Goal: Subscribe to service/newsletter

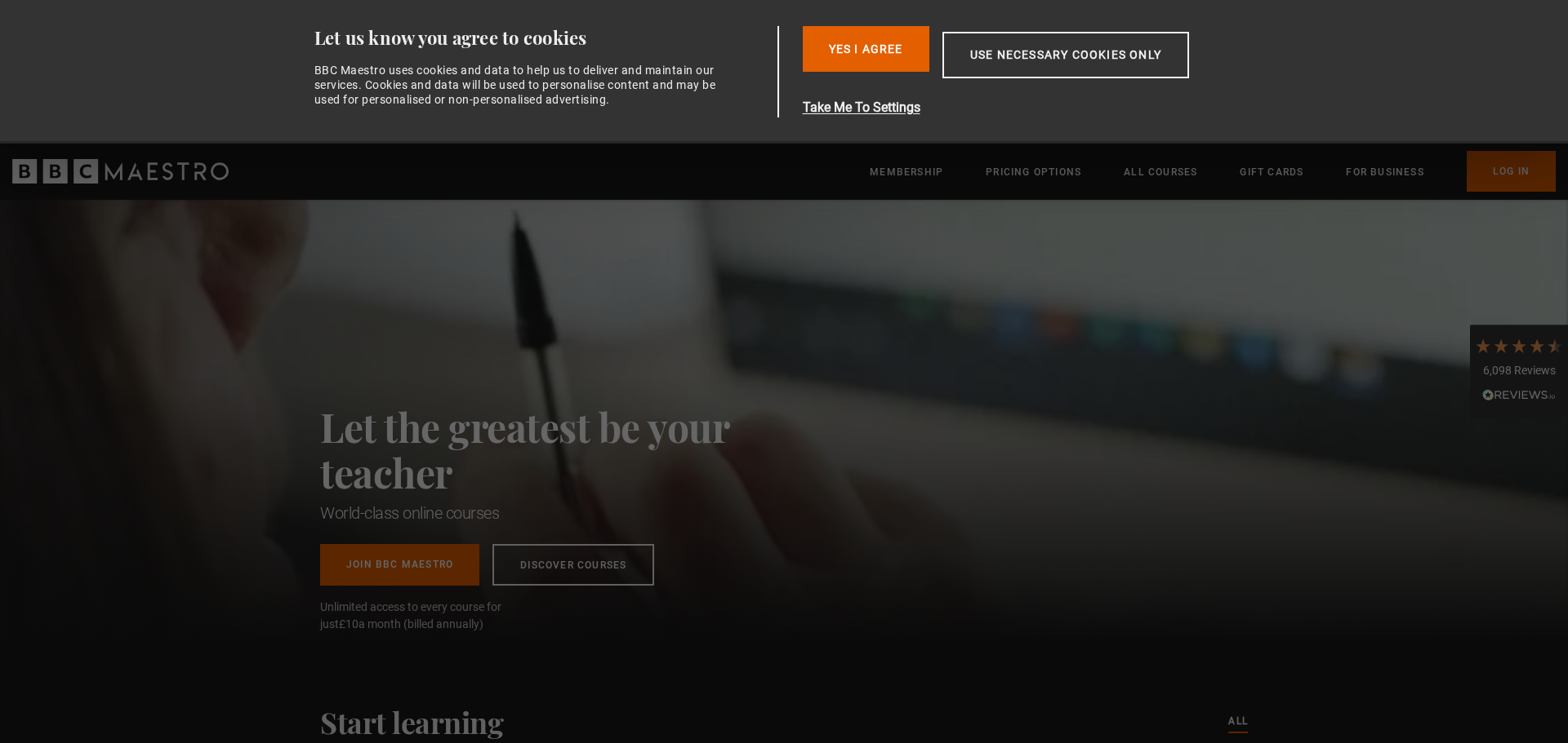
click at [866, 49] on button "Yes I Agree" at bounding box center [866, 49] width 126 height 46
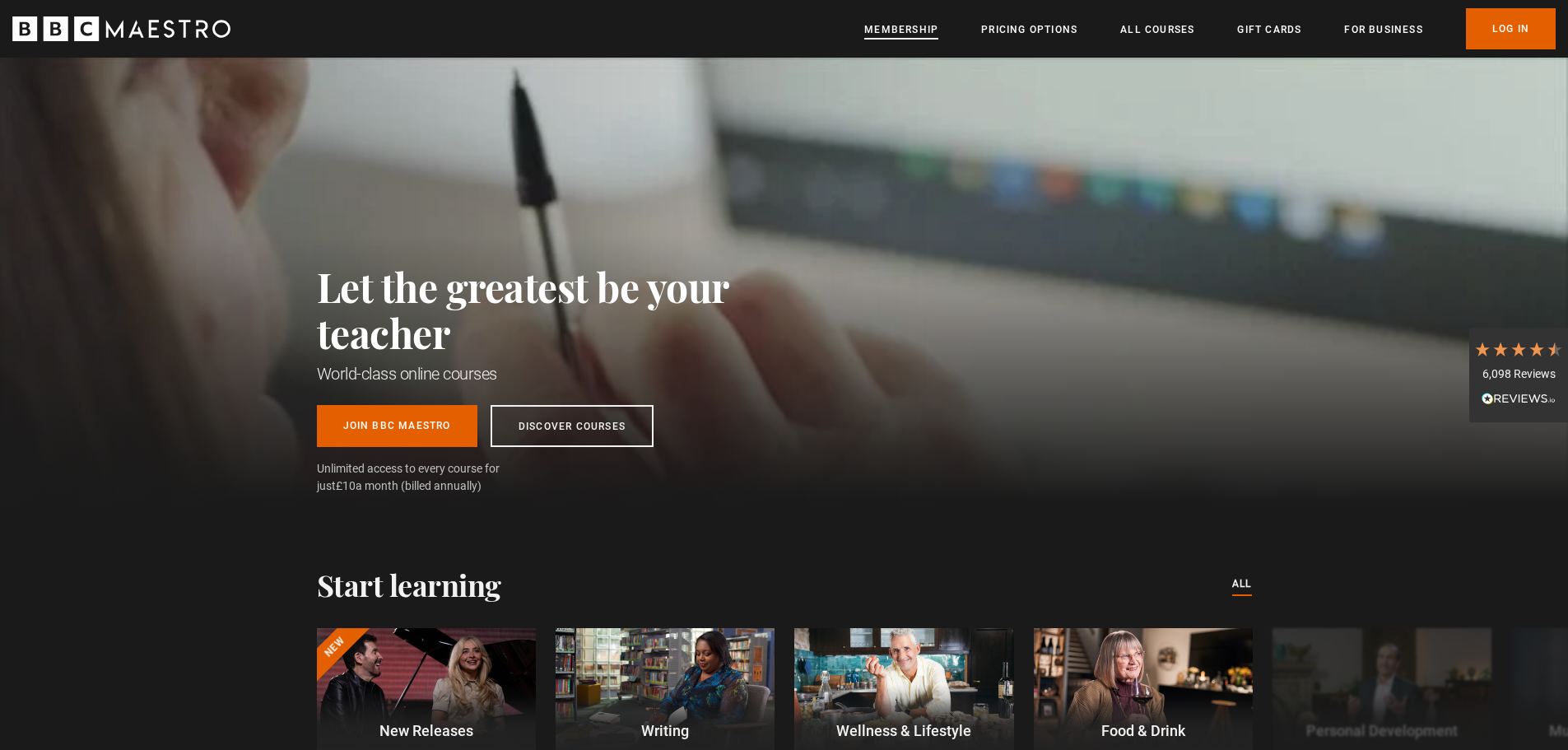
scroll to position [0, 216]
click at [923, 33] on link "Membership" at bounding box center [901, 29] width 74 height 16
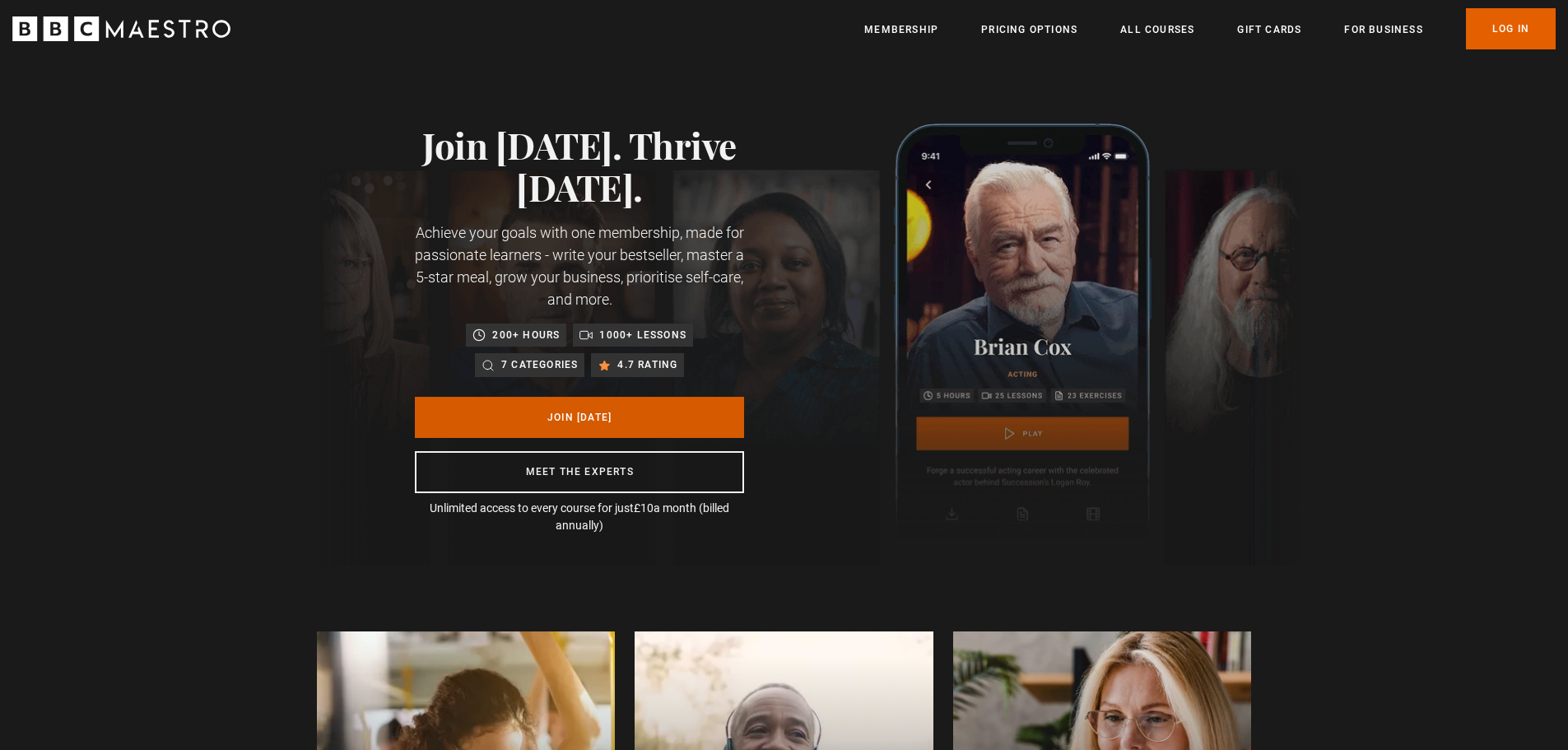
click at [575, 411] on link "Join Today" at bounding box center [579, 418] width 330 height 41
